Goal: Information Seeking & Learning: Find specific fact

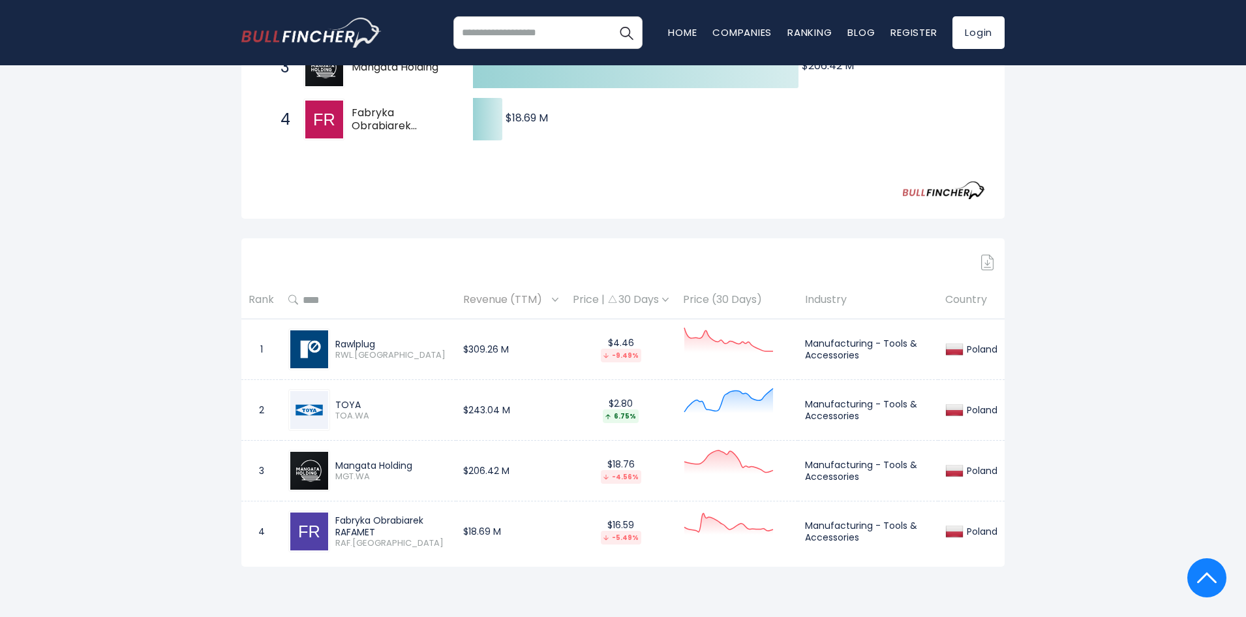
scroll to position [196, 0]
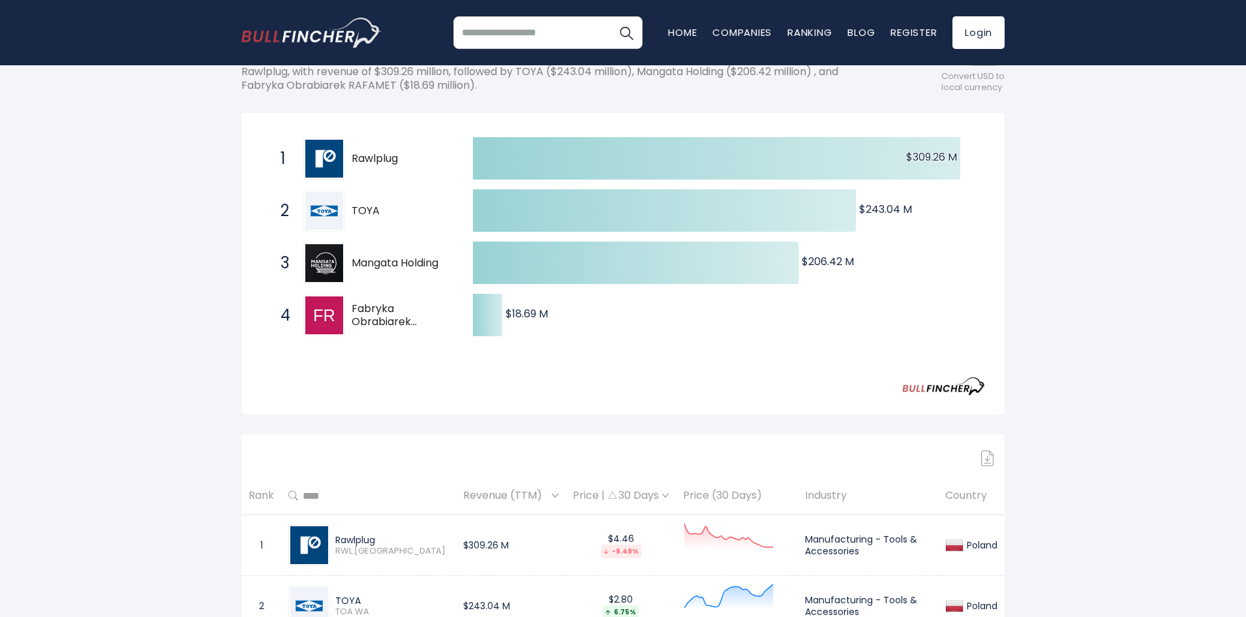
drag, startPoint x: 410, startPoint y: 320, endPoint x: 345, endPoint y: 317, distance: 65.3
click at [345, 317] on div "4 Fabryka Obrabiarek RAFAMET RAF.WA" at bounding box center [362, 315] width 176 height 42
click at [374, 311] on span "Fabryka Obrabiarek RAFAMET" at bounding box center [401, 315] width 99 height 27
click at [386, 264] on span "Mangata Holding" at bounding box center [401, 263] width 99 height 14
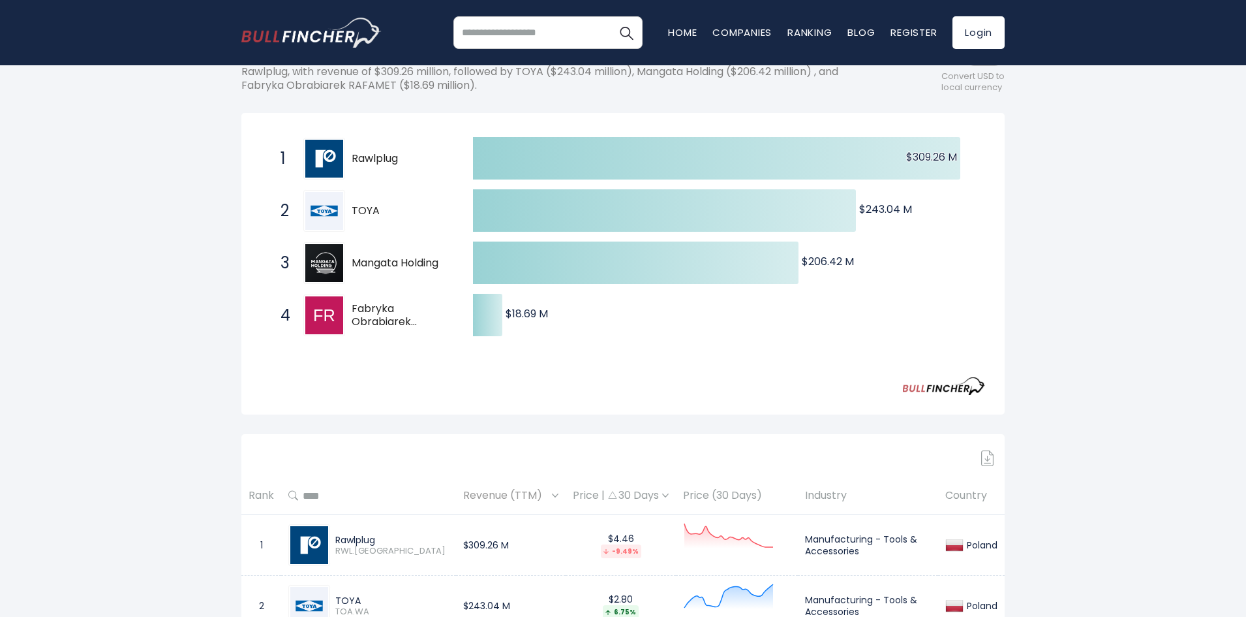
click at [387, 264] on span "Mangata Holding" at bounding box center [401, 263] width 99 height 14
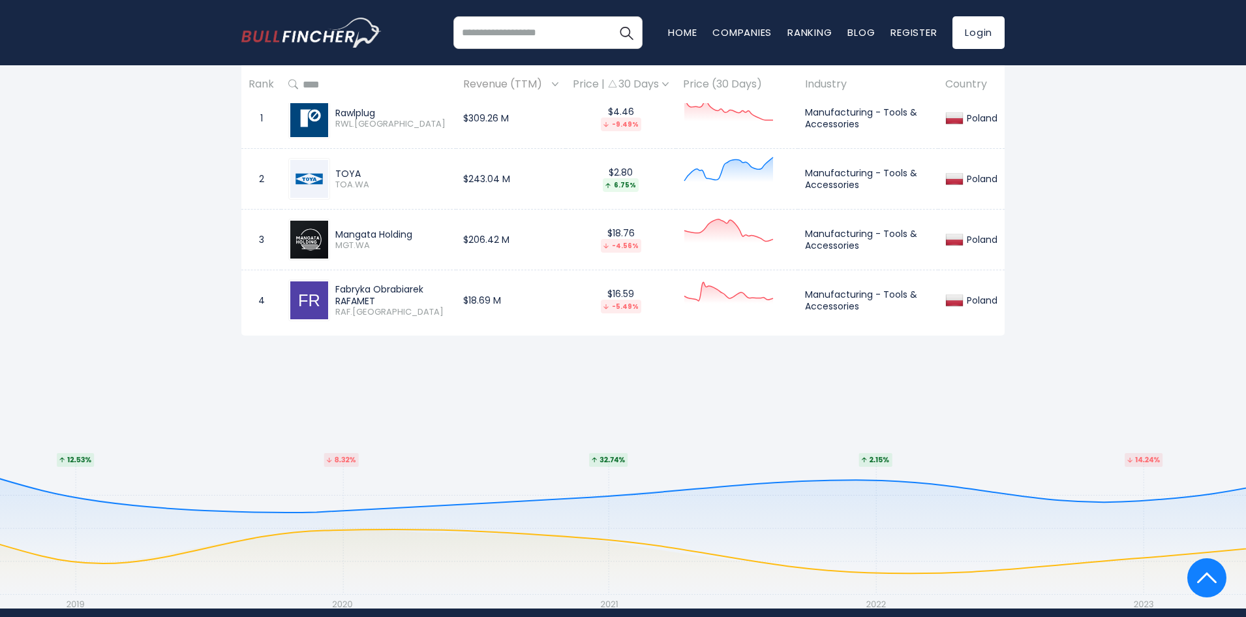
scroll to position [392, 0]
